Goal: Task Accomplishment & Management: Manage account settings

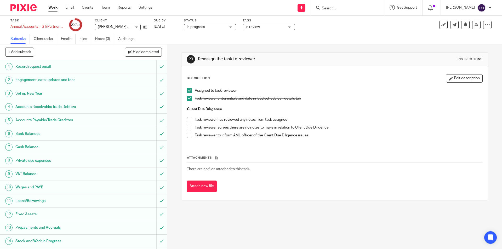
click at [261, 26] on span "In review" at bounding box center [265, 26] width 39 height 5
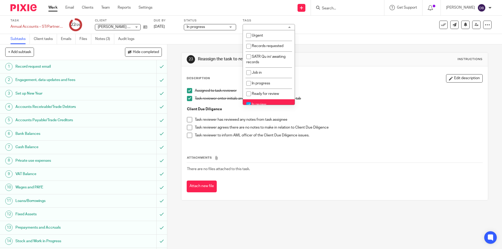
click at [257, 102] on li "In review" at bounding box center [269, 104] width 52 height 11
checkbox input "false"
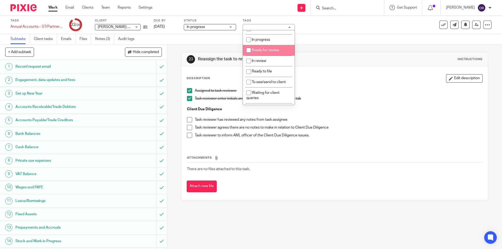
scroll to position [61, 0]
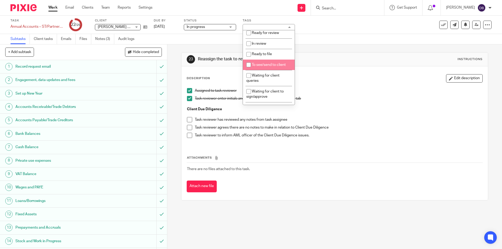
click at [263, 64] on span "To see/send to client" at bounding box center [269, 65] width 34 height 4
checkbox input "true"
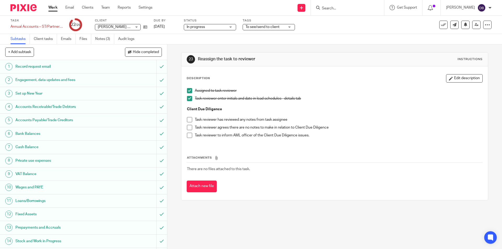
click at [173, 112] on div "23 Reassign the task to reviewer Instructions Description Edit description Assi…" at bounding box center [334, 146] width 335 height 205
click at [190, 128] on span at bounding box center [189, 127] width 5 height 5
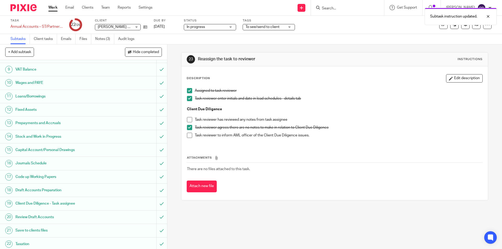
scroll to position [147, 0]
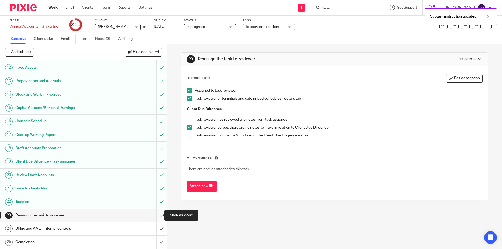
click at [154, 214] on input "submit" at bounding box center [83, 215] width 167 height 13
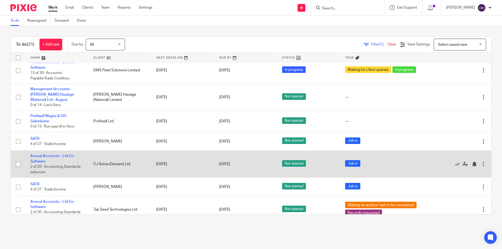
scroll to position [325, 0]
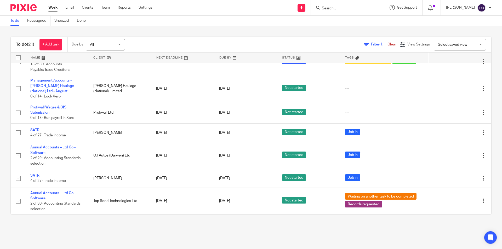
click at [338, 9] on input "Search" at bounding box center [344, 8] width 47 height 5
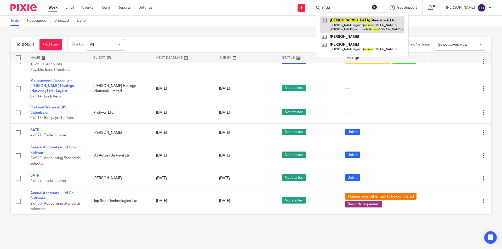
type input "CSM"
click at [233, 13] on div "Send new email Create task Add client Request signature CSM Csm Steelstock Ltd …" at bounding box center [331, 7] width 342 height 15
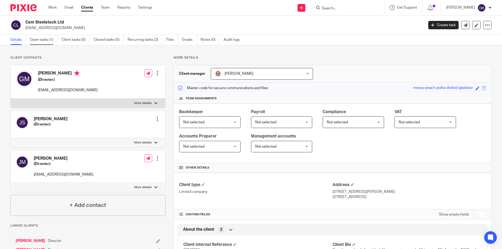
click at [48, 39] on link "Open tasks (1)" at bounding box center [44, 40] width 28 height 10
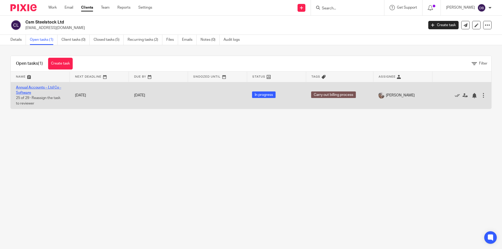
click at [41, 86] on link "Annual Accounts – Ltd Co - Software" at bounding box center [38, 90] width 45 height 9
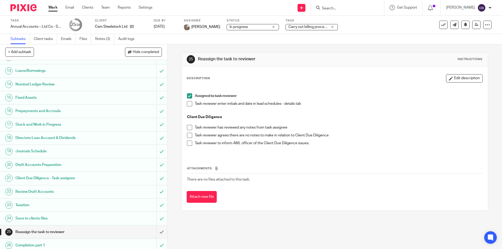
scroll to position [200, 0]
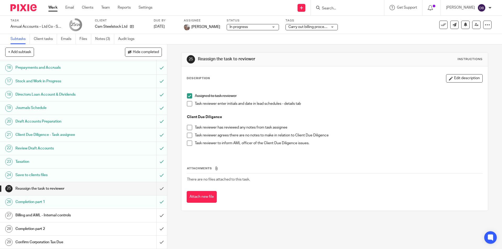
click at [88, 229] on h1 "Completion part 2" at bounding box center [60, 229] width 91 height 8
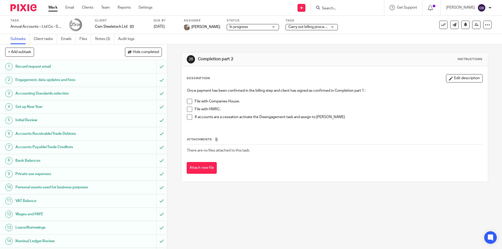
click at [188, 101] on span at bounding box center [189, 101] width 5 height 5
click at [189, 109] on span at bounding box center [189, 109] width 5 height 5
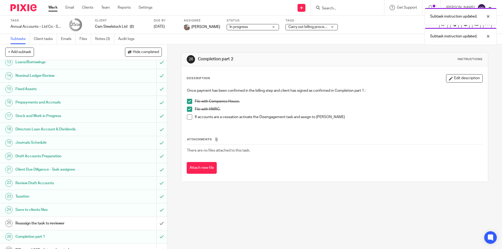
scroll to position [200, 0]
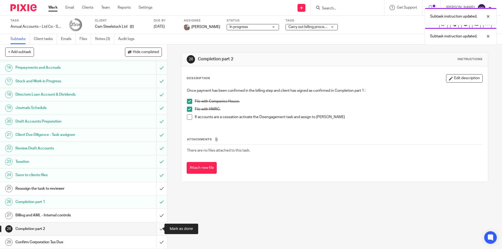
click at [157, 228] on input "submit" at bounding box center [83, 229] width 167 height 13
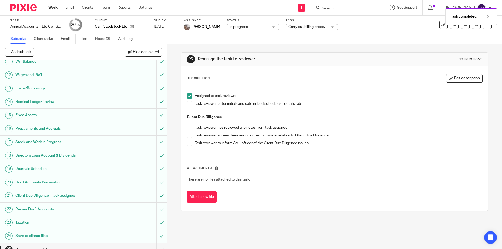
scroll to position [200, 0]
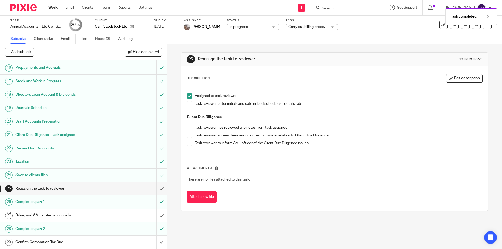
click at [126, 240] on div "Confirm Corporation Tax Due" at bounding box center [83, 243] width 136 height 8
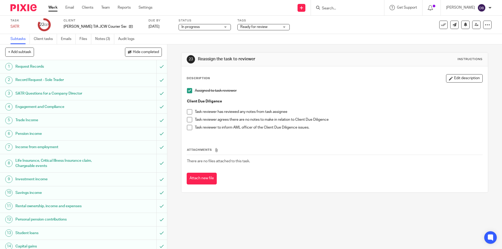
click at [189, 120] on span at bounding box center [189, 119] width 5 height 5
click at [265, 27] on span "Ready for review" at bounding box center [259, 26] width 39 height 5
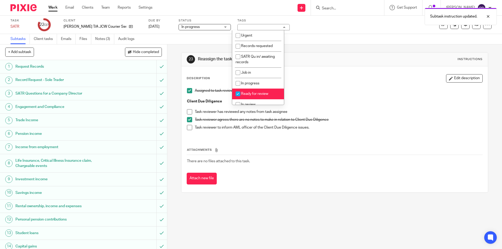
click at [245, 94] on span "Ready for review" at bounding box center [254, 94] width 27 height 4
checkbox input "false"
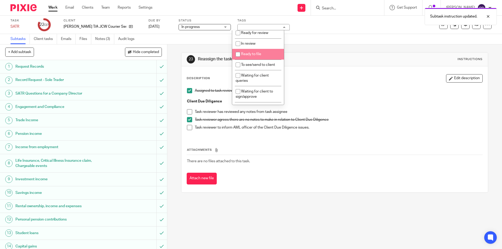
scroll to position [70, 0]
click at [245, 56] on span "To see/send to client" at bounding box center [258, 56] width 34 height 4
checkbox input "true"
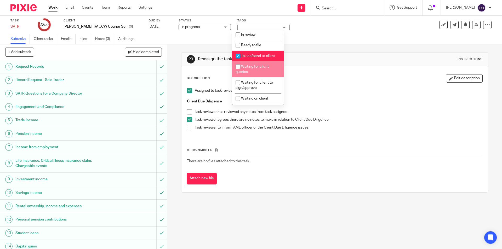
click at [170, 99] on div "23 Reassign the task to reviewer Instructions Description Edit description Assi…" at bounding box center [334, 146] width 335 height 205
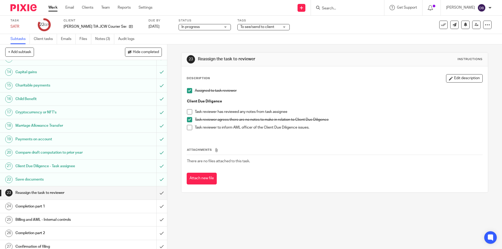
scroll to position [179, 0]
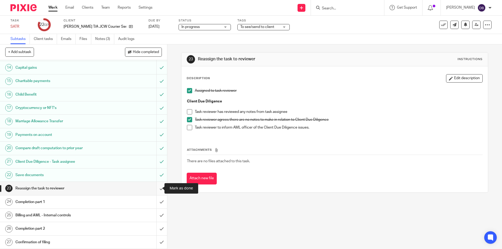
click at [155, 187] on input "submit" at bounding box center [83, 188] width 167 height 13
